Goal: Task Accomplishment & Management: Complete application form

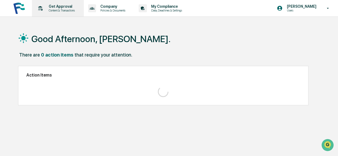
click at [41, 6] on icon at bounding box center [40, 8] width 8 height 8
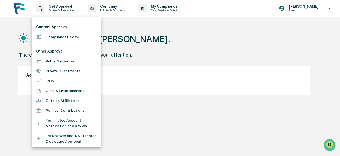
click at [65, 38] on li "Compliance Review" at bounding box center [66, 37] width 69 height 10
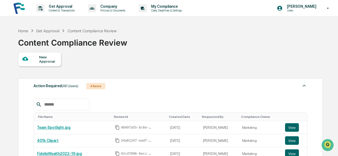
click at [39, 58] on div "New Approval" at bounding box center [48, 59] width 18 height 9
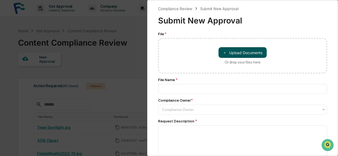
click at [236, 52] on button "＋ Upload Documents" at bounding box center [242, 52] width 48 height 11
type input "**********"
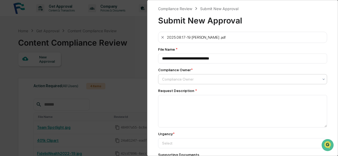
click at [195, 78] on div at bounding box center [240, 78] width 157 height 5
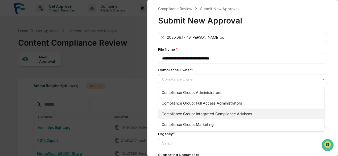
click at [214, 113] on div "Compliance Group: Integrated Compliance Advisors" at bounding box center [241, 113] width 166 height 11
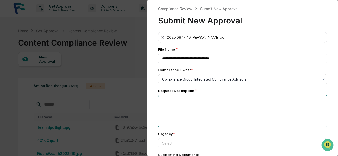
click at [192, 105] on textarea at bounding box center [242, 111] width 169 height 32
type textarea "**********"
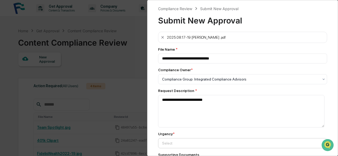
click at [207, 82] on div at bounding box center [240, 78] width 157 height 5
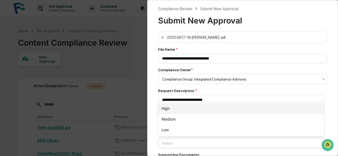
click at [184, 107] on div "High" at bounding box center [241, 108] width 166 height 11
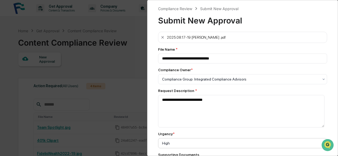
scroll to position [64, 0]
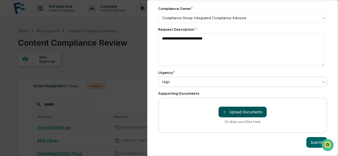
click at [245, 109] on button "＋ Upload Documents" at bounding box center [242, 111] width 48 height 11
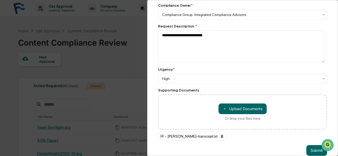
scroll to position [76, 0]
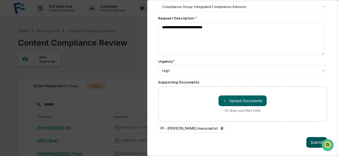
click at [309, 141] on button "Submit" at bounding box center [316, 142] width 21 height 11
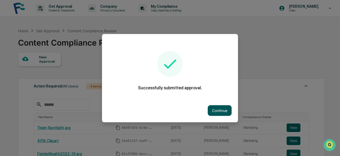
click at [216, 109] on button "Continue" at bounding box center [220, 110] width 24 height 11
